Goal: Information Seeking & Learning: Stay updated

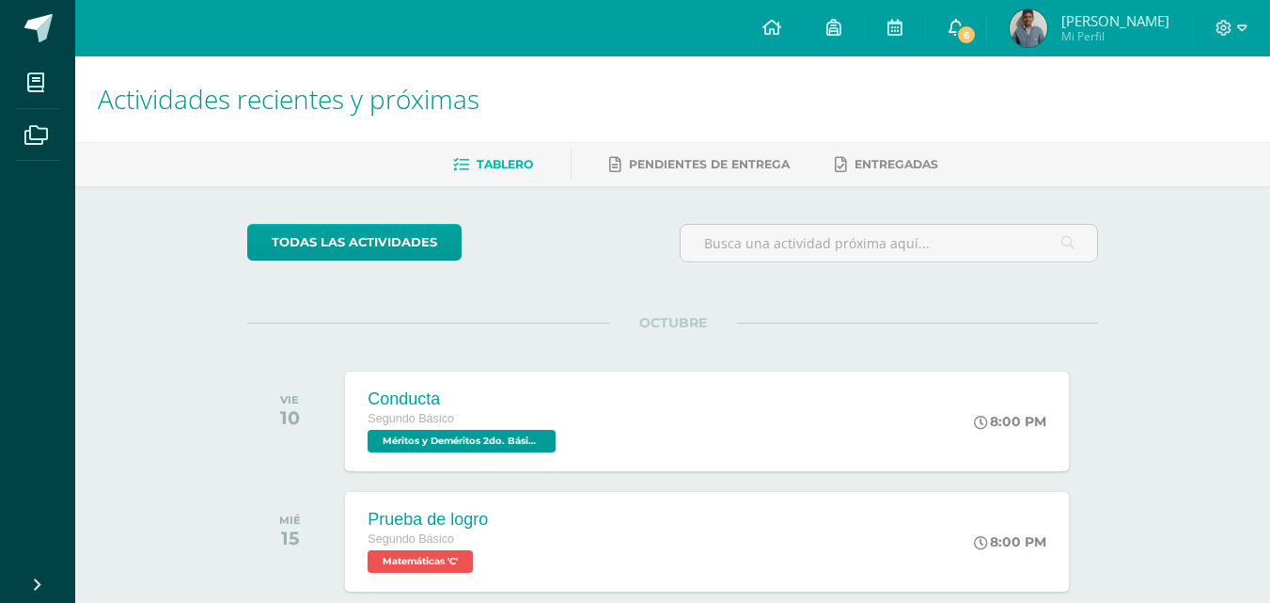
click at [976, 41] on span "6" at bounding box center [966, 34] width 21 height 21
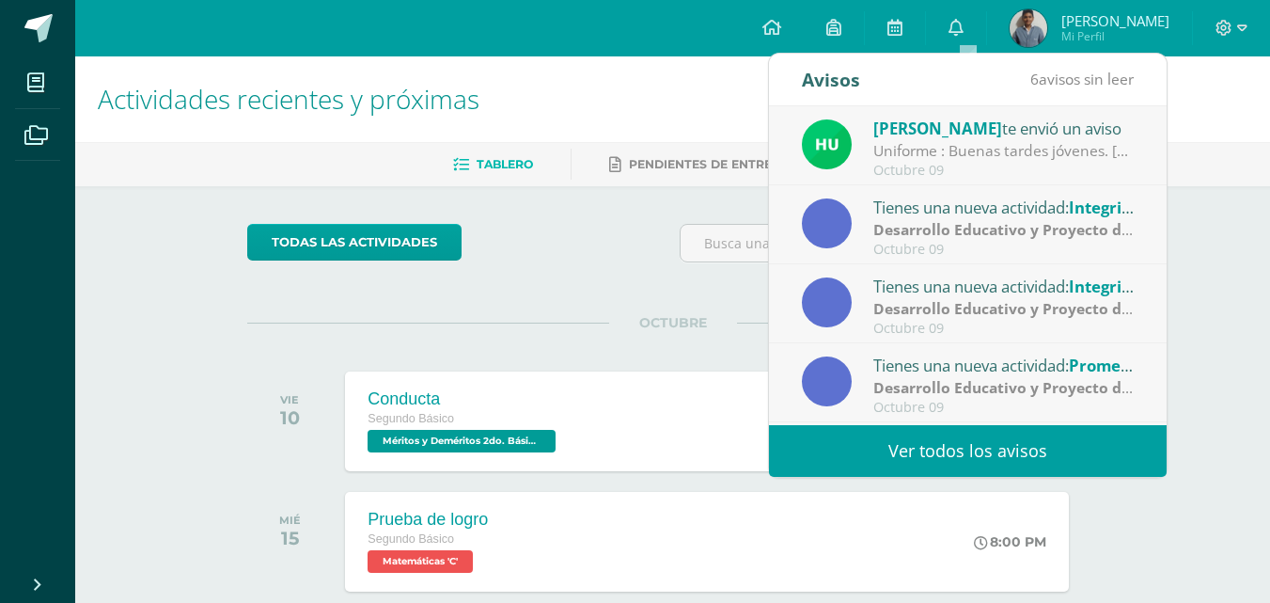
click at [955, 451] on link "Ver todos los avisos" at bounding box center [968, 451] width 398 height 52
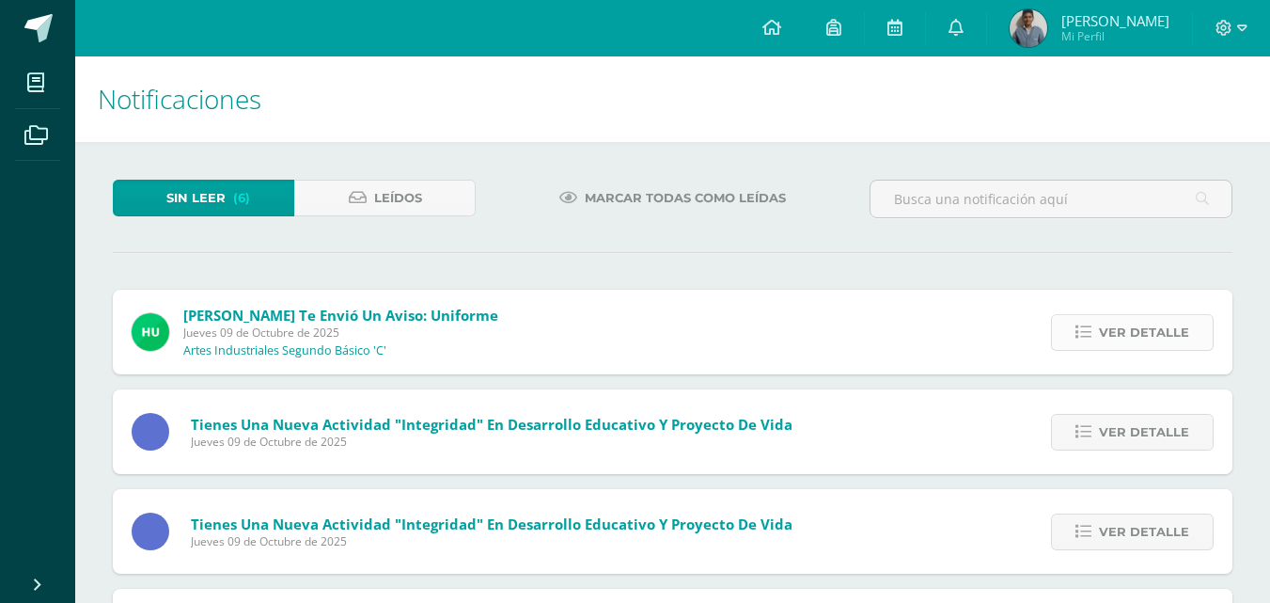
drag, startPoint x: 1152, startPoint y: 308, endPoint x: 1146, endPoint y: 335, distance: 27.8
click at [1152, 317] on div "Ver detalle" at bounding box center [1128, 332] width 210 height 85
click at [1146, 335] on span "Ver detalle" at bounding box center [1144, 332] width 90 height 35
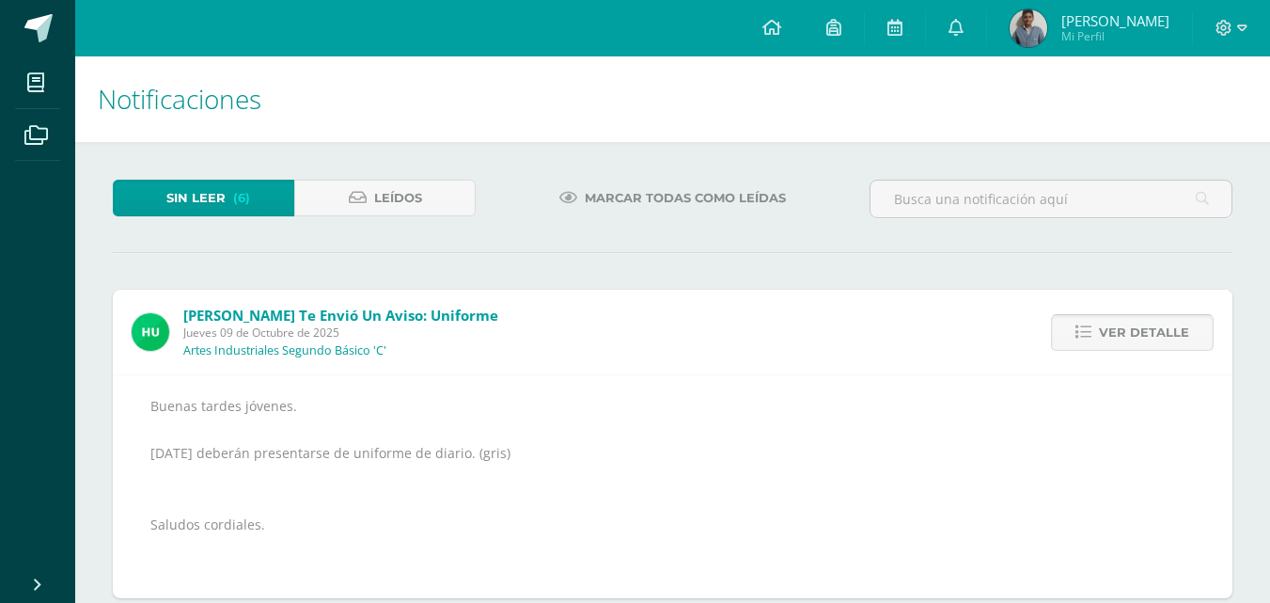
click at [1146, 335] on span "Ver detalle" at bounding box center [1144, 332] width 90 height 35
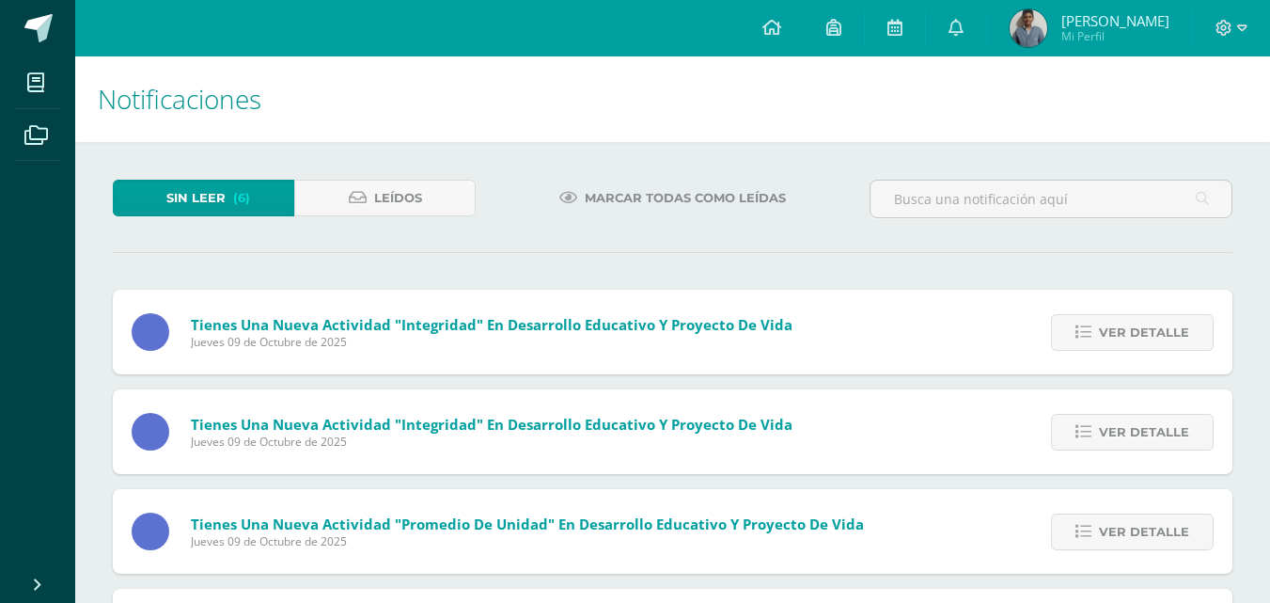
click at [1146, 335] on span "Ver detalle" at bounding box center [1144, 332] width 90 height 35
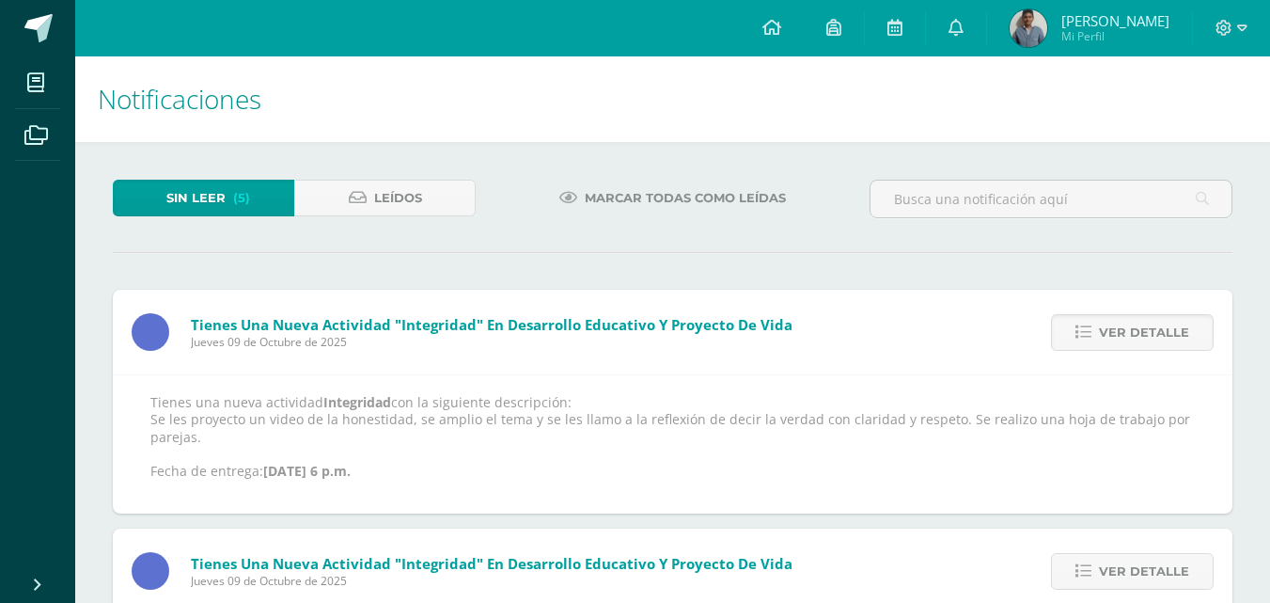
click at [1146, 335] on span "Ver detalle" at bounding box center [1144, 332] width 90 height 35
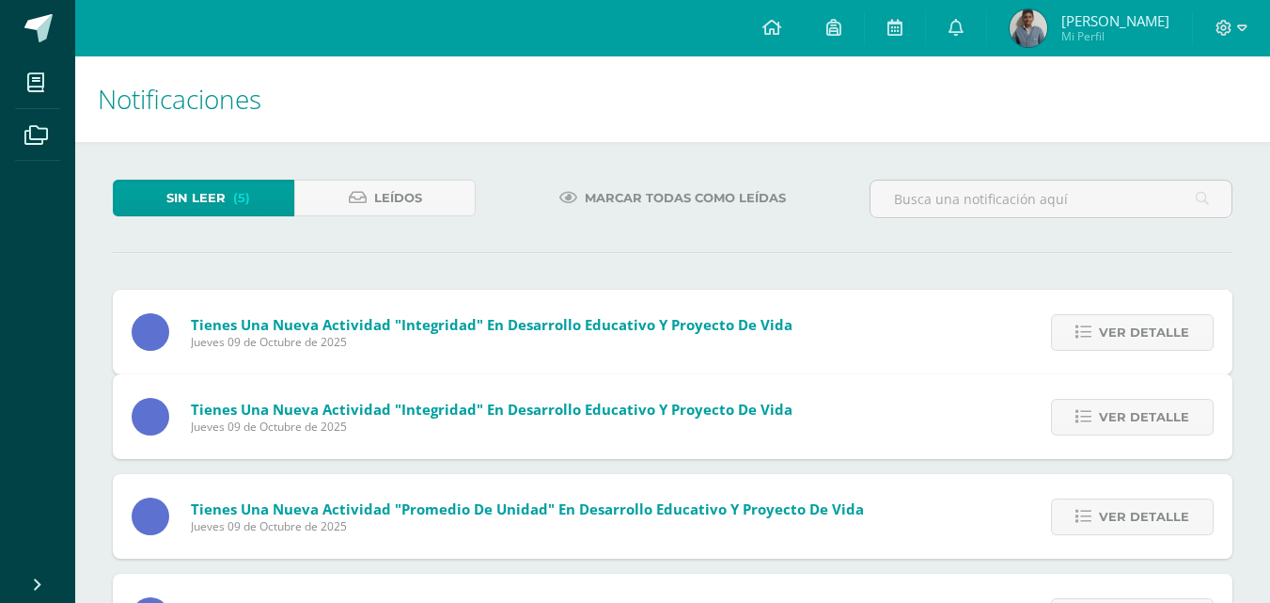
click at [1146, 400] on span "Ver detalle" at bounding box center [1144, 417] width 90 height 35
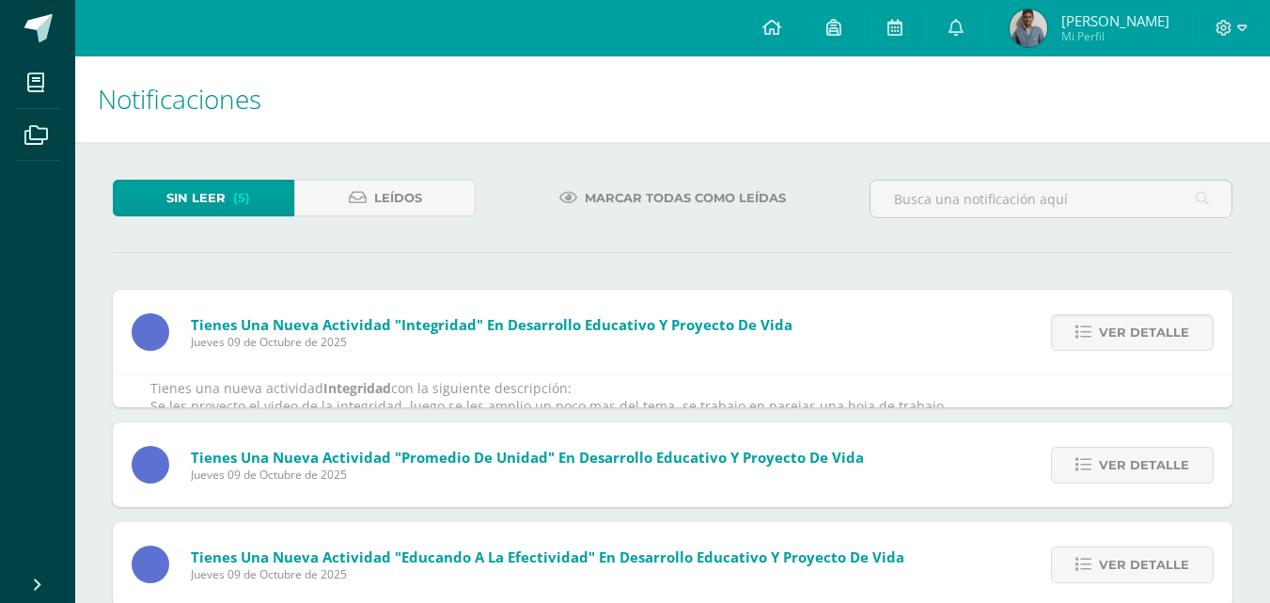
click at [1146, 335] on span "Ver detalle" at bounding box center [1144, 332] width 90 height 35
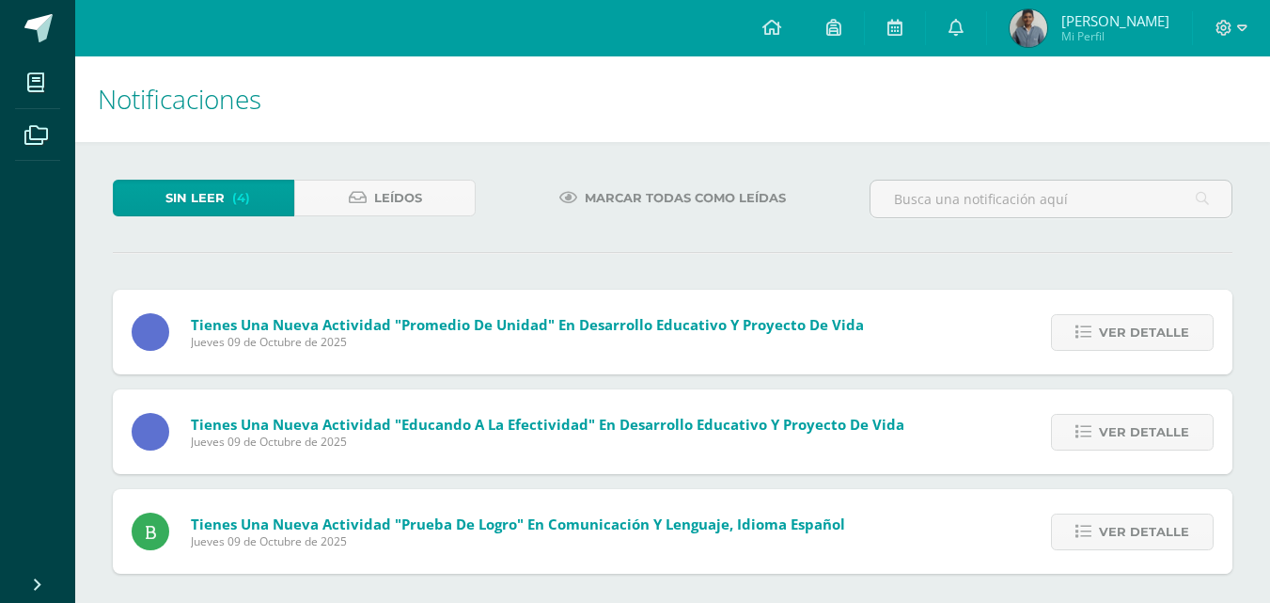
click at [1146, 335] on span "Ver detalle" at bounding box center [1144, 332] width 90 height 35
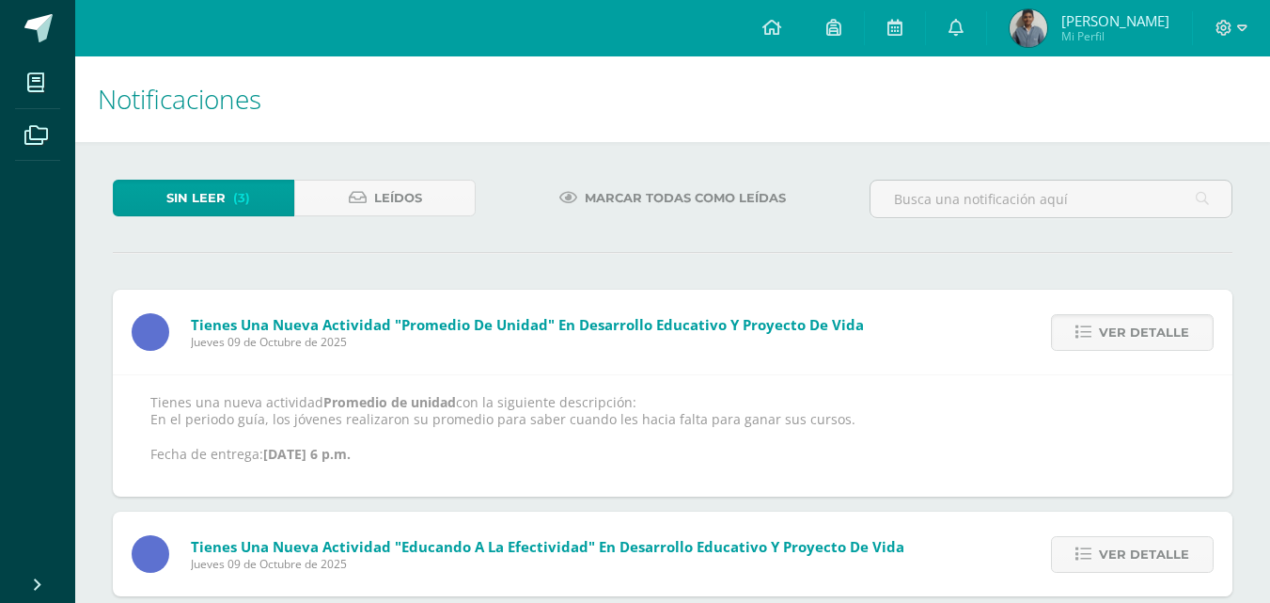
click at [1146, 335] on span "Ver detalle" at bounding box center [1144, 332] width 90 height 35
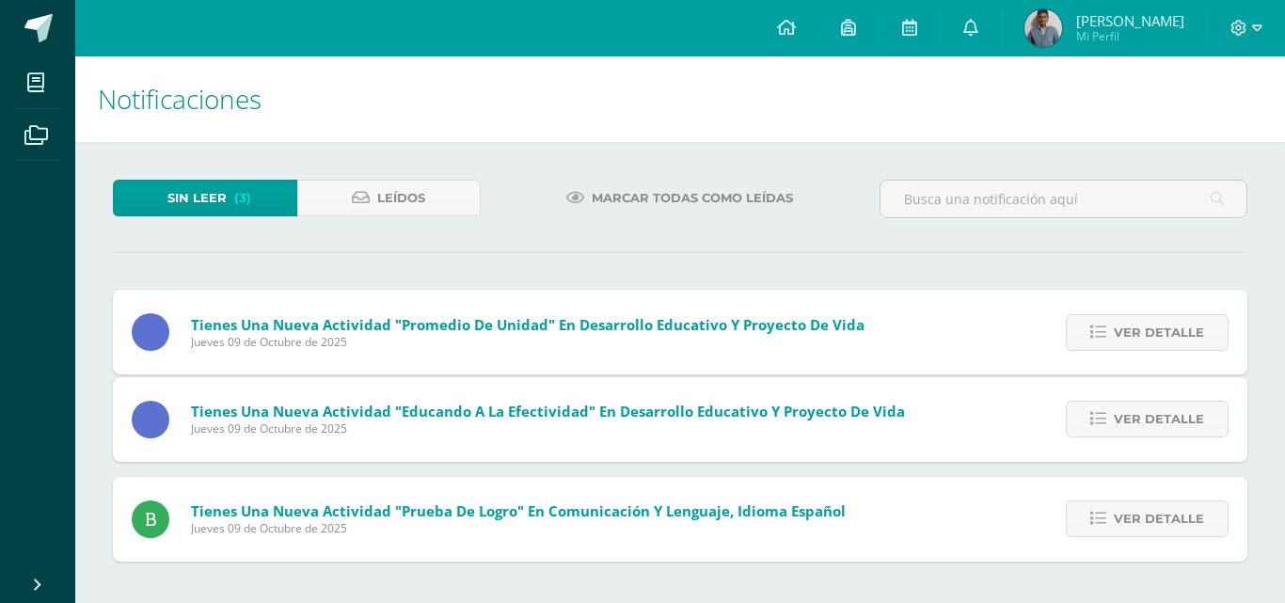
click at [1146, 402] on span "Ver detalle" at bounding box center [1158, 419] width 90 height 35
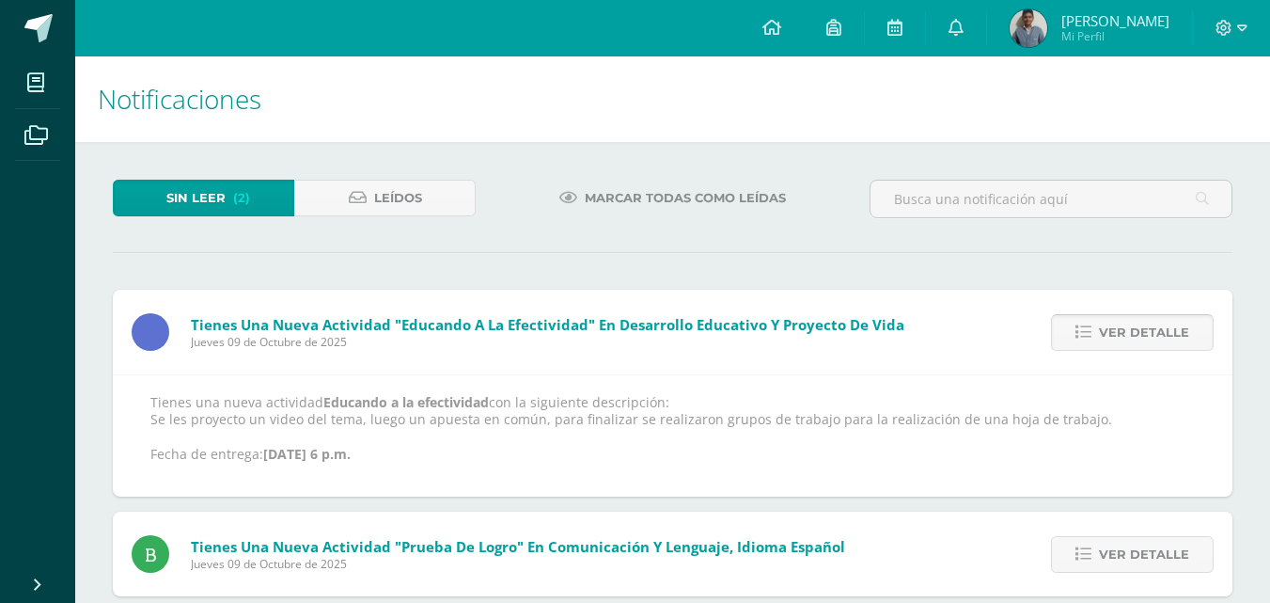
click at [1146, 335] on span "Ver detalle" at bounding box center [1144, 332] width 90 height 35
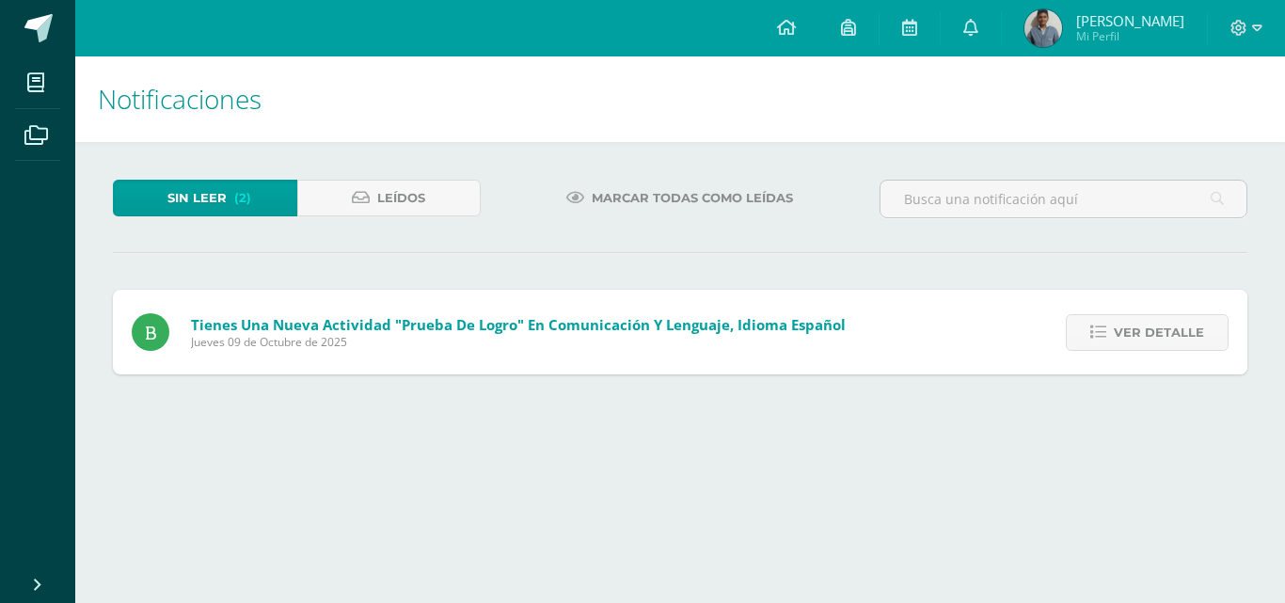
click at [1146, 335] on span "Ver detalle" at bounding box center [1158, 332] width 90 height 35
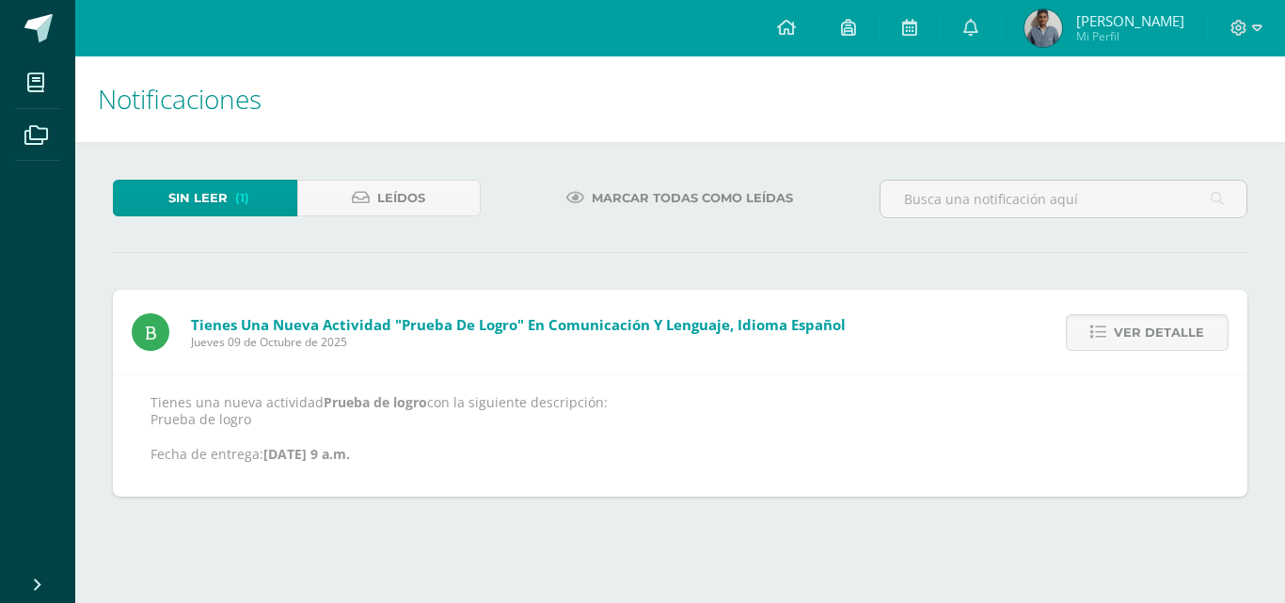
click at [1146, 335] on span "Ver detalle" at bounding box center [1158, 332] width 90 height 35
